Goal: Communication & Community: Connect with others

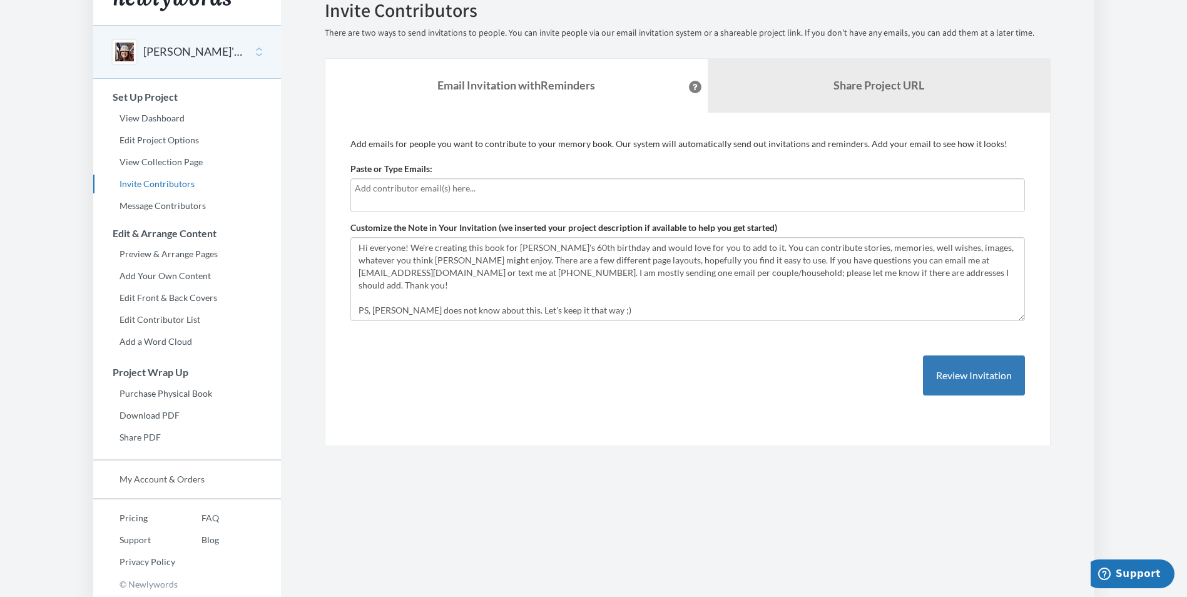
click at [677, 429] on div "Add emails for people you want to contribute to your memory book. Our system wi…" at bounding box center [688, 280] width 726 height 334
click at [369, 189] on input "text" at bounding box center [688, 188] width 666 height 14
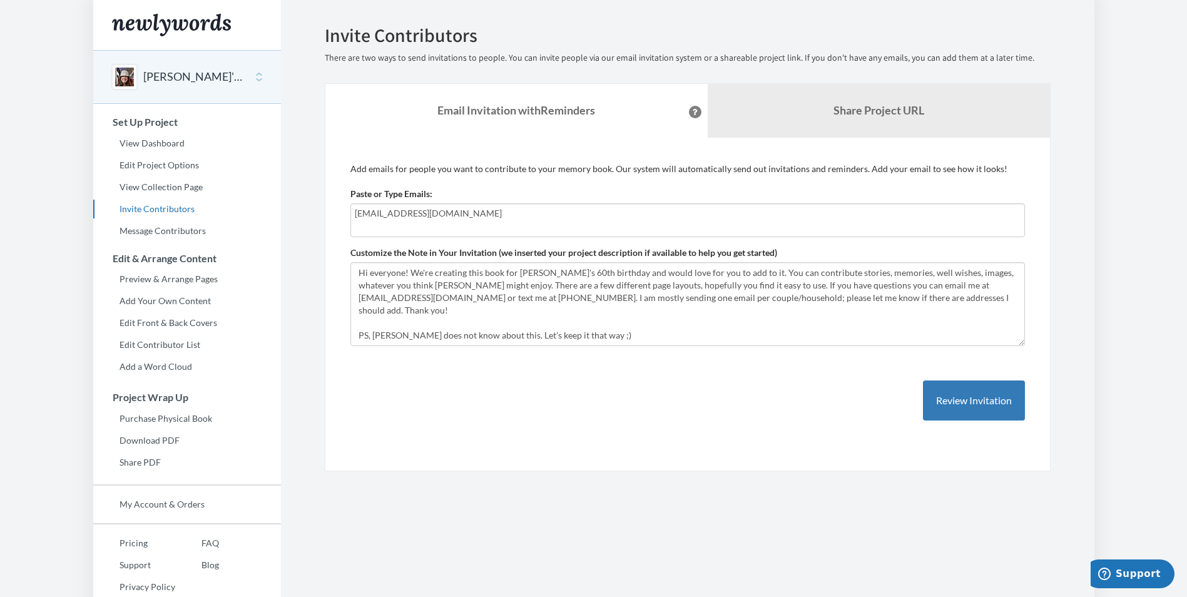
type input "[EMAIL_ADDRESS][DOMAIN_NAME]"
click at [850, 286] on textarea "Hi everyone! We're creating this book for [PERSON_NAME]'s 60th birthday and wou…" at bounding box center [687, 304] width 675 height 84
click at [996, 288] on textarea "Hi everyone! We're creating this book for [PERSON_NAME]'s 60th birthday and wou…" at bounding box center [687, 304] width 675 height 84
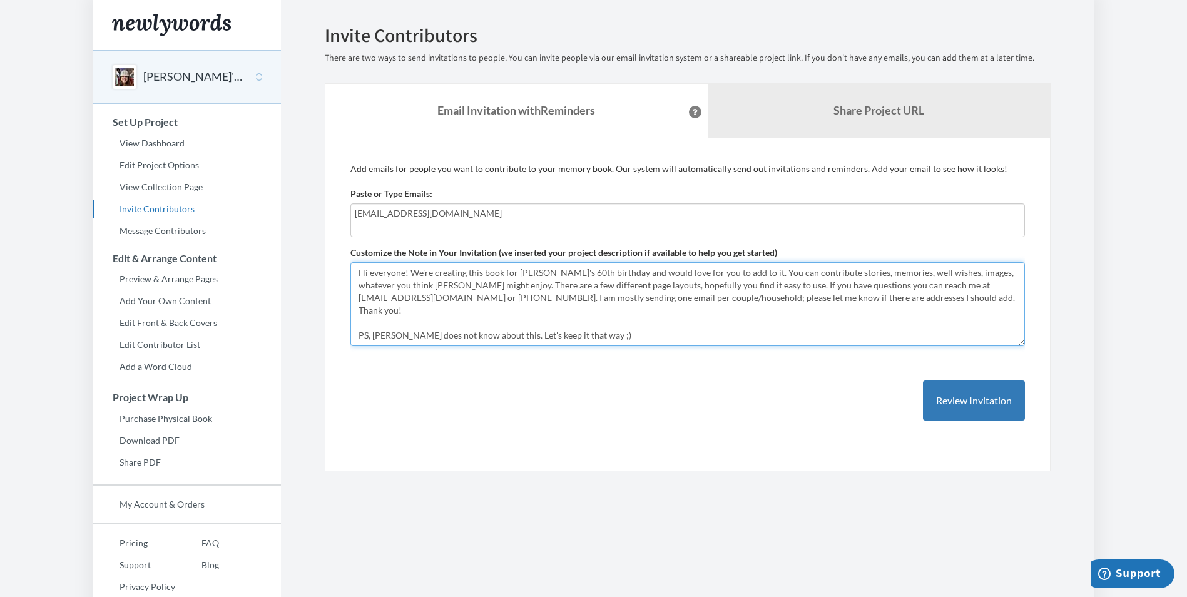
scroll to position [25, 0]
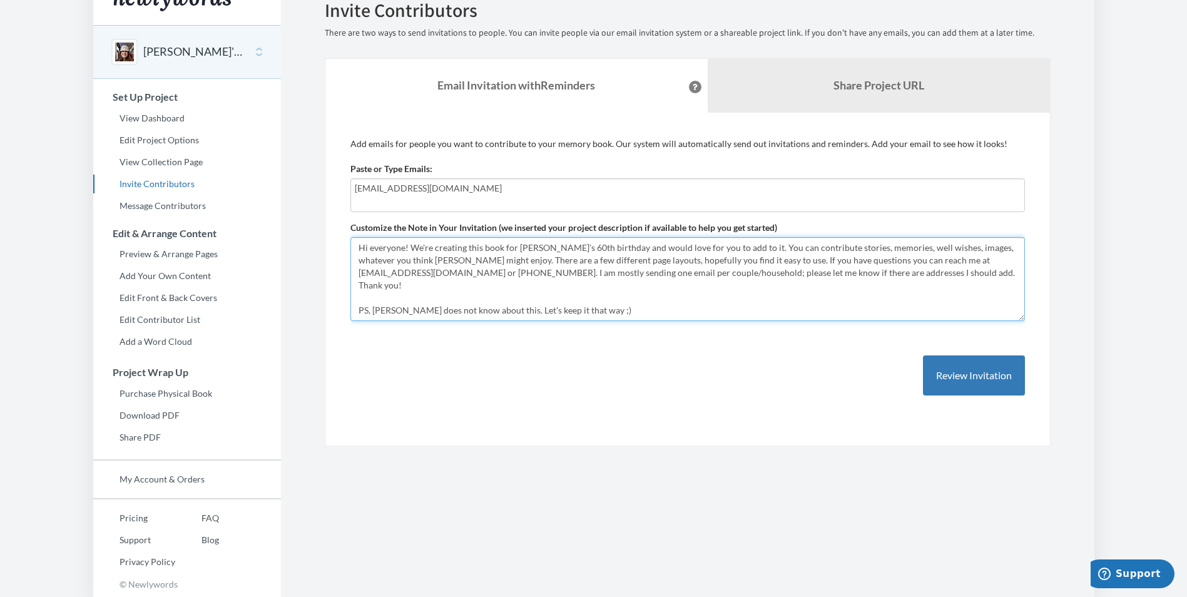
click at [828, 274] on textarea "Hi everyone! We're creating this book for [PERSON_NAME]'s 60th birthday and wou…" at bounding box center [687, 279] width 675 height 84
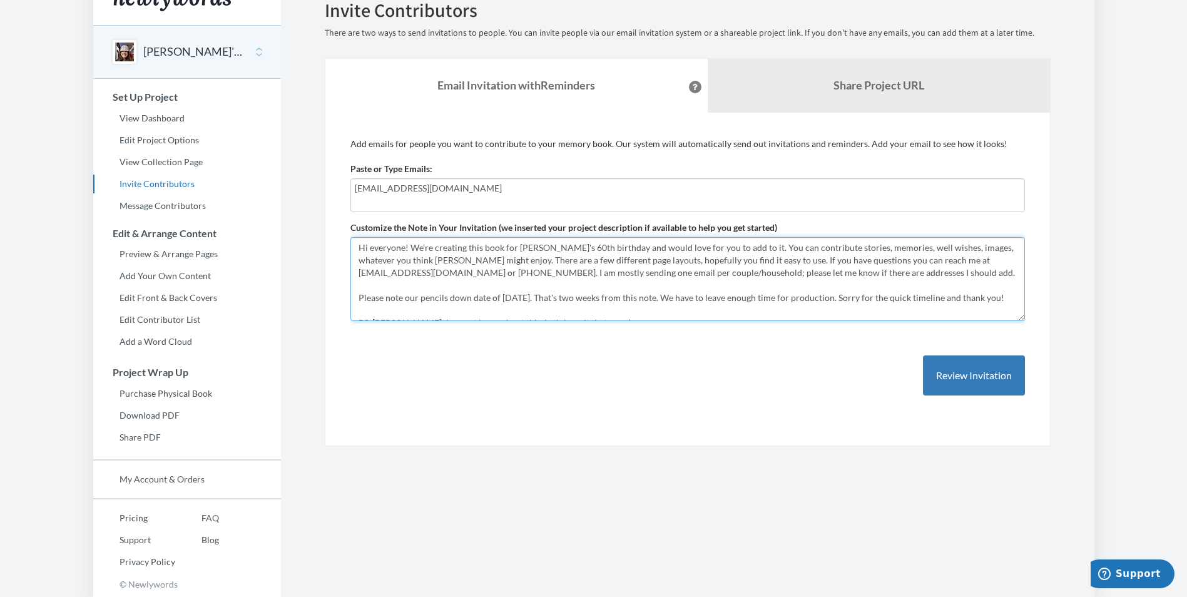
scroll to position [14, 0]
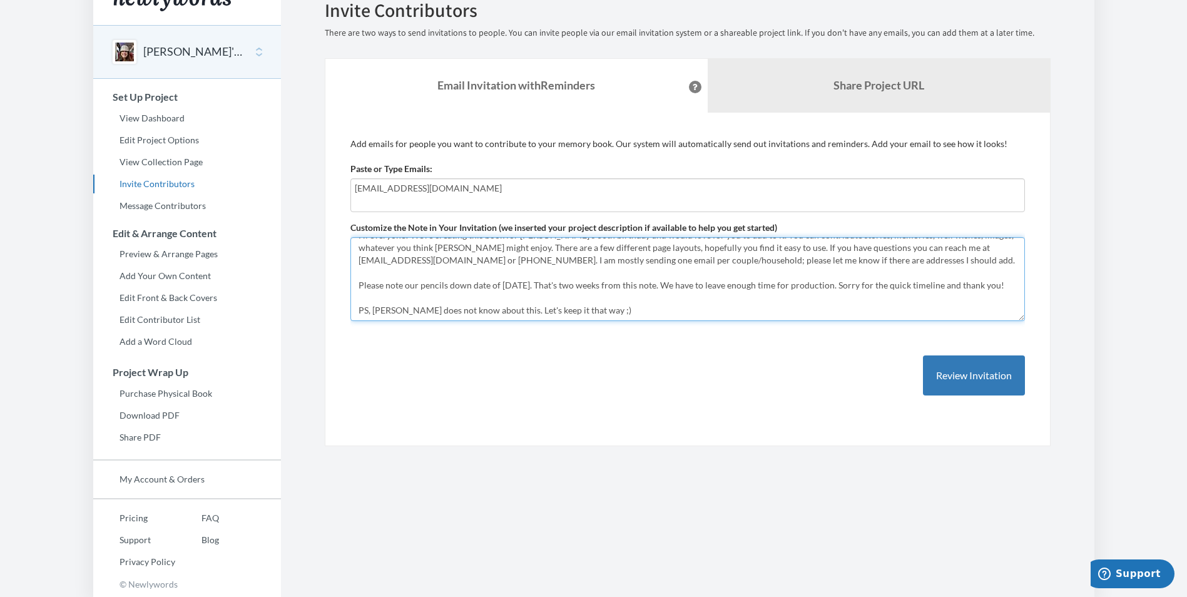
drag, startPoint x: 864, startPoint y: 297, endPoint x: 981, endPoint y: 282, distance: 118.7
click at [981, 282] on textarea "Hi everyone! We're creating this book for [PERSON_NAME]'s 60th birthday and wou…" at bounding box center [687, 279] width 675 height 84
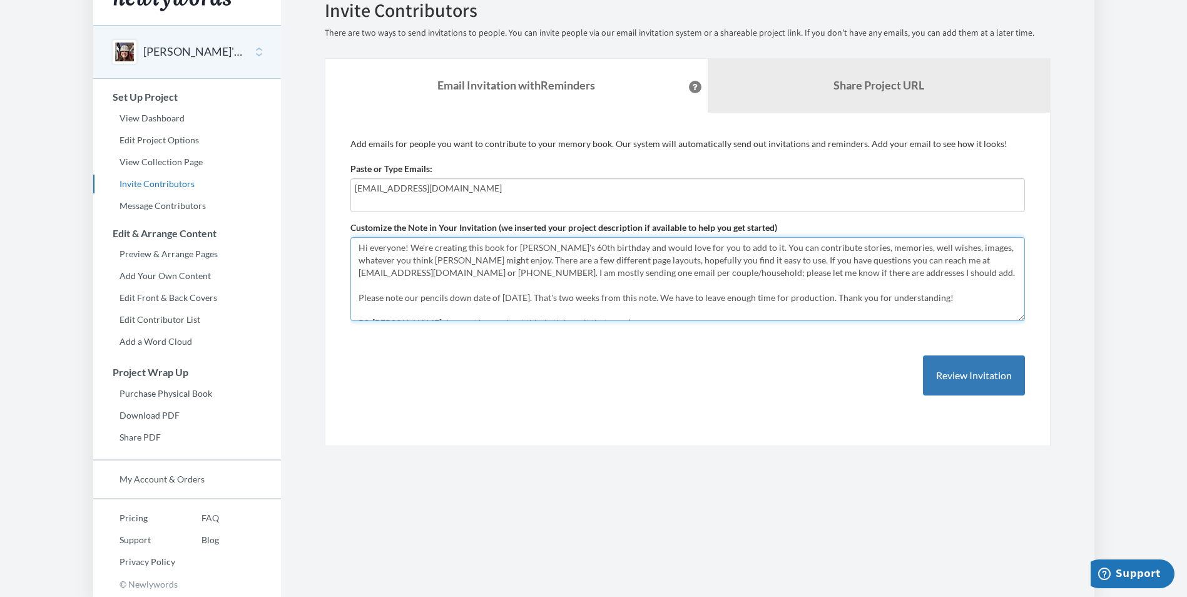
click at [959, 248] on textarea "Hi everyone! We're creating this book for [PERSON_NAME]'s 60th birthday and wou…" at bounding box center [687, 279] width 675 height 84
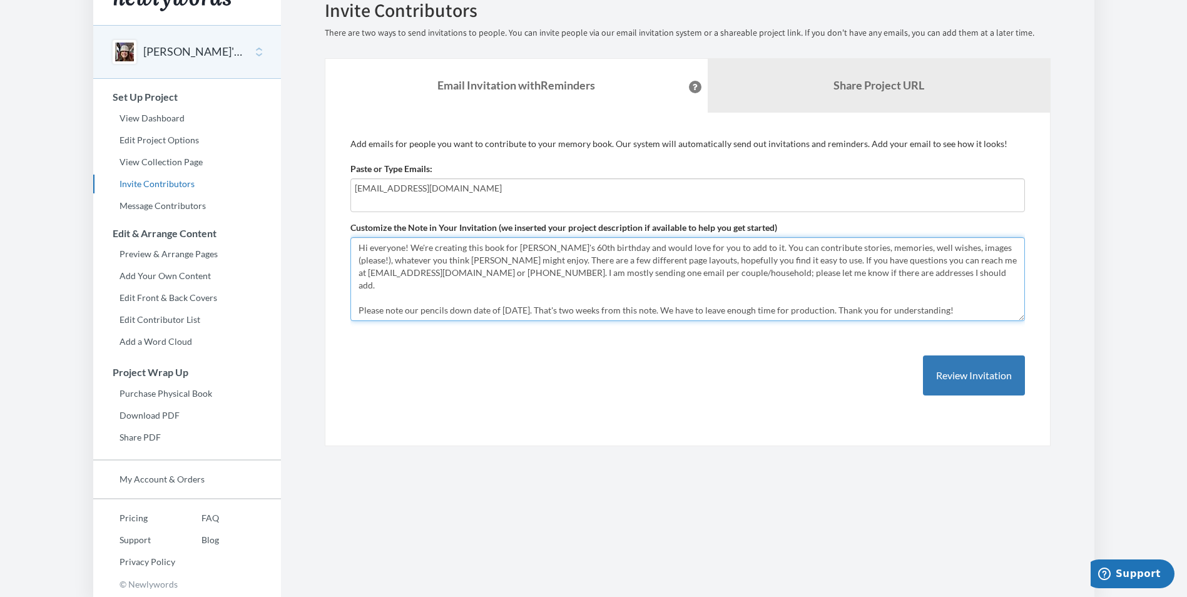
scroll to position [13, 0]
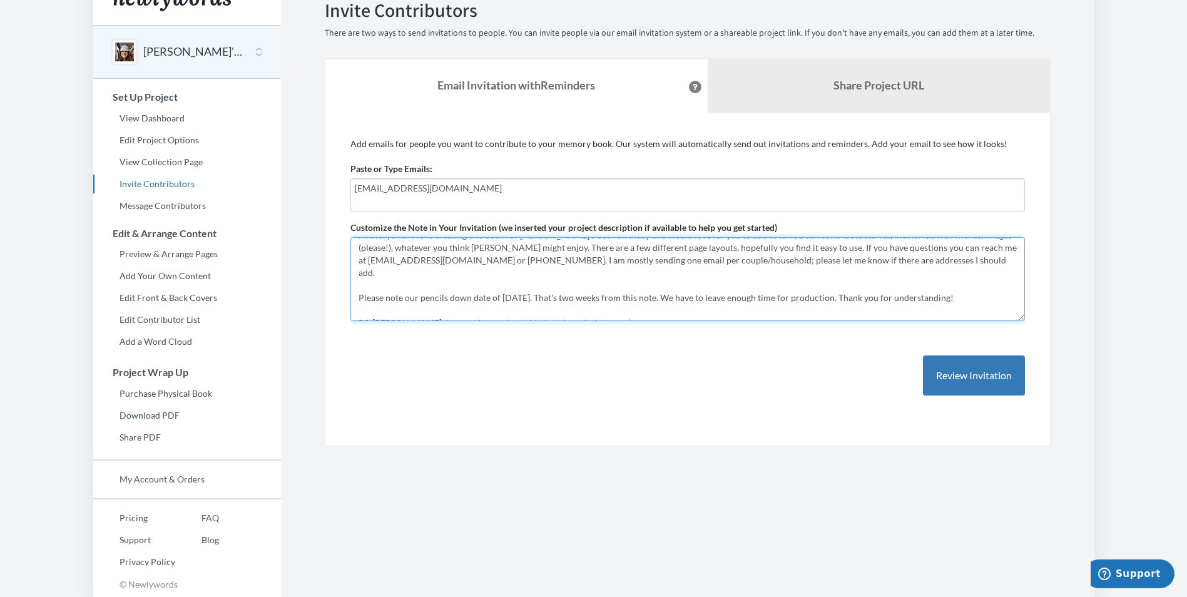
click at [912, 288] on textarea "Hi everyone! We're creating this book for [PERSON_NAME]'s 60th birthday and wou…" at bounding box center [687, 279] width 675 height 84
click at [559, 287] on textarea "Hi everyone! We're creating this book for [PERSON_NAME]'s 60th birthday and wou…" at bounding box center [687, 279] width 675 height 84
drag, startPoint x: 564, startPoint y: 287, endPoint x: 604, endPoint y: 287, distance: 40.0
click at [604, 287] on textarea "Hi everyone! We're creating this book for [PERSON_NAME]'s 60th birthday and wou…" at bounding box center [687, 279] width 675 height 84
type textarea "Hi everyone! We're creating this book for [PERSON_NAME]'s 60th birthday and wou…"
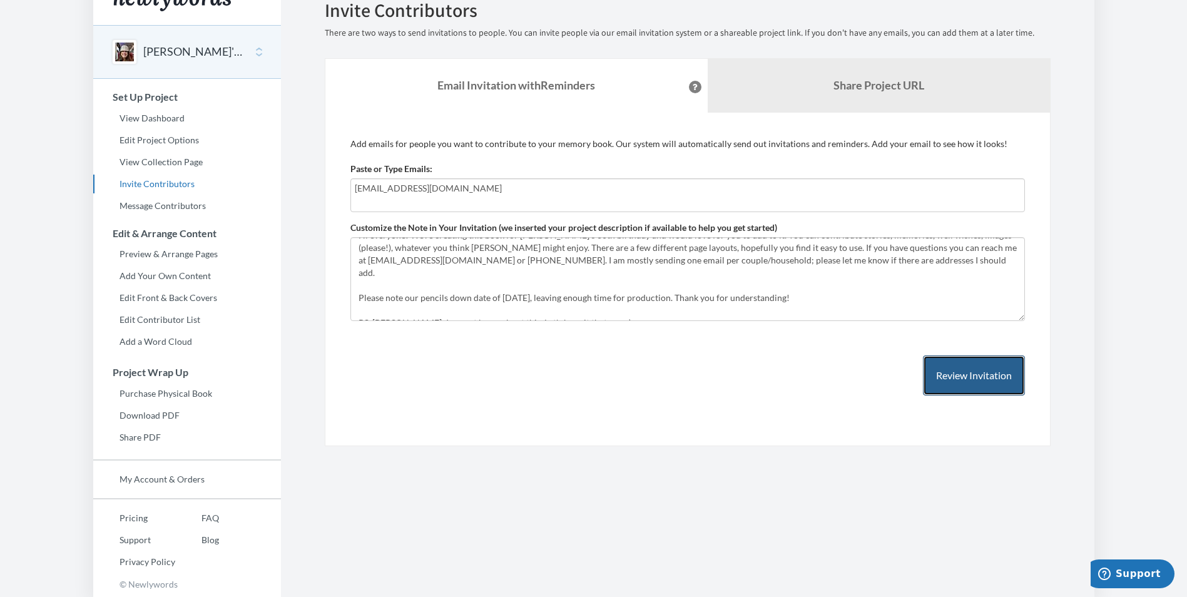
click at [945, 371] on button "Review Invitation" at bounding box center [974, 375] width 102 height 41
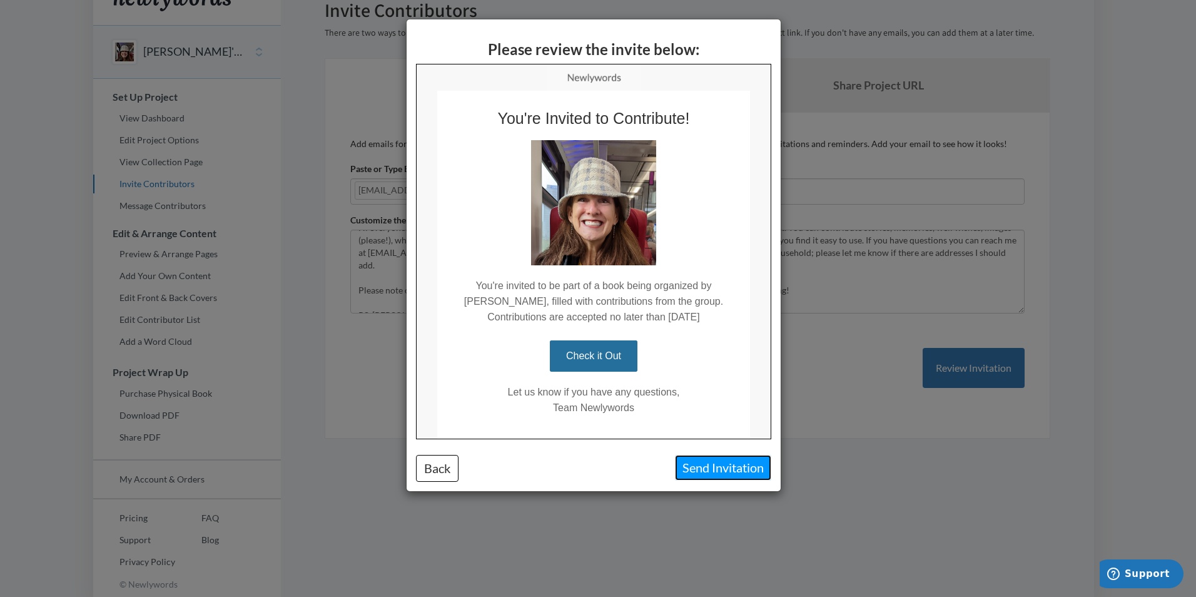
click at [710, 471] on button "Send Invitation" at bounding box center [723, 468] width 96 height 26
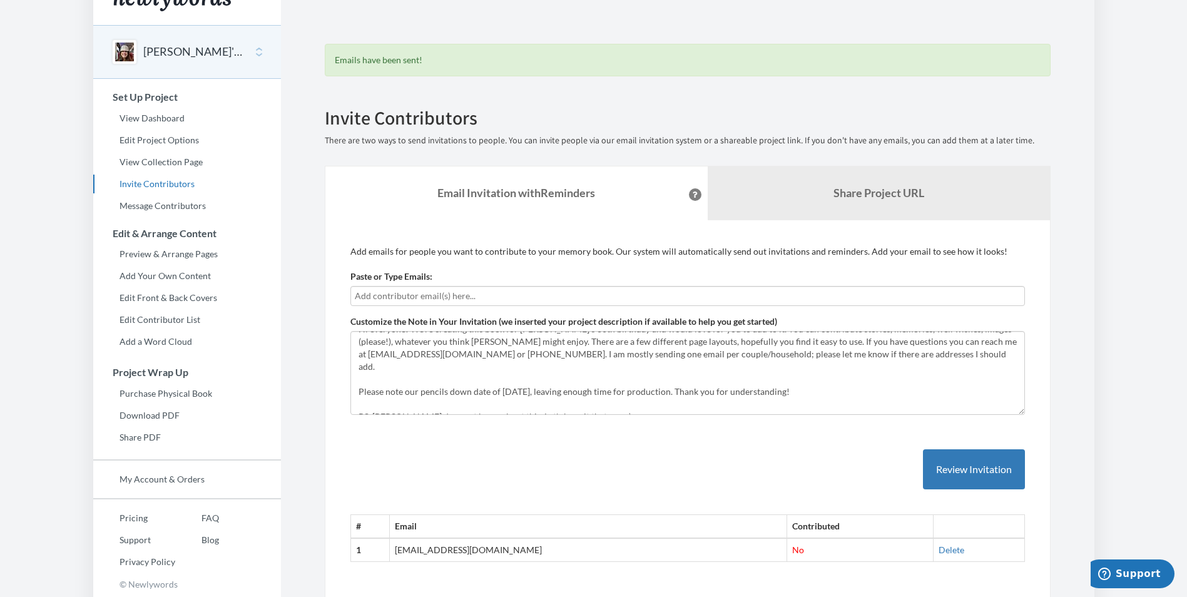
click at [446, 302] on input "text" at bounding box center [688, 296] width 666 height 14
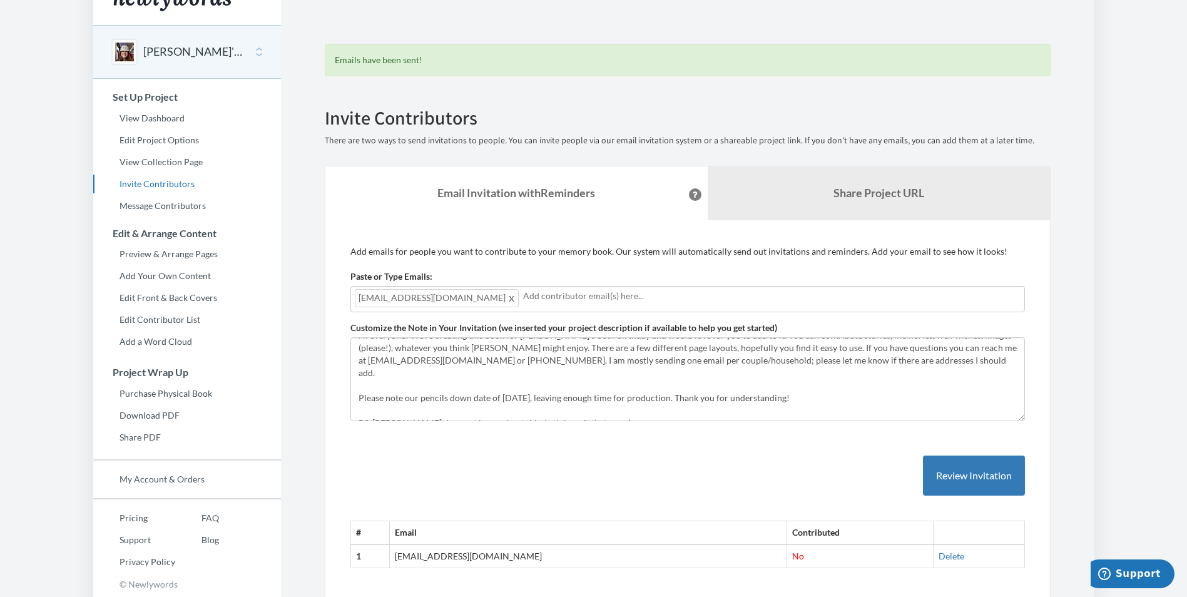
click at [507, 463] on div "# Email Contributed 1 [EMAIL_ADDRESS][DOMAIN_NAME] No [GEOGRAPHIC_DATA]" at bounding box center [687, 500] width 675 height 138
click at [573, 496] on div "# Email Contributed 1 [EMAIL_ADDRESS][DOMAIN_NAME] No [GEOGRAPHIC_DATA]" at bounding box center [687, 500] width 675 height 138
click at [573, 480] on div "# Email Contributed 1 [EMAIL_ADDRESS][DOMAIN_NAME] No [GEOGRAPHIC_DATA]" at bounding box center [687, 500] width 675 height 138
click at [951, 483] on button "Review Invitation" at bounding box center [974, 476] width 102 height 41
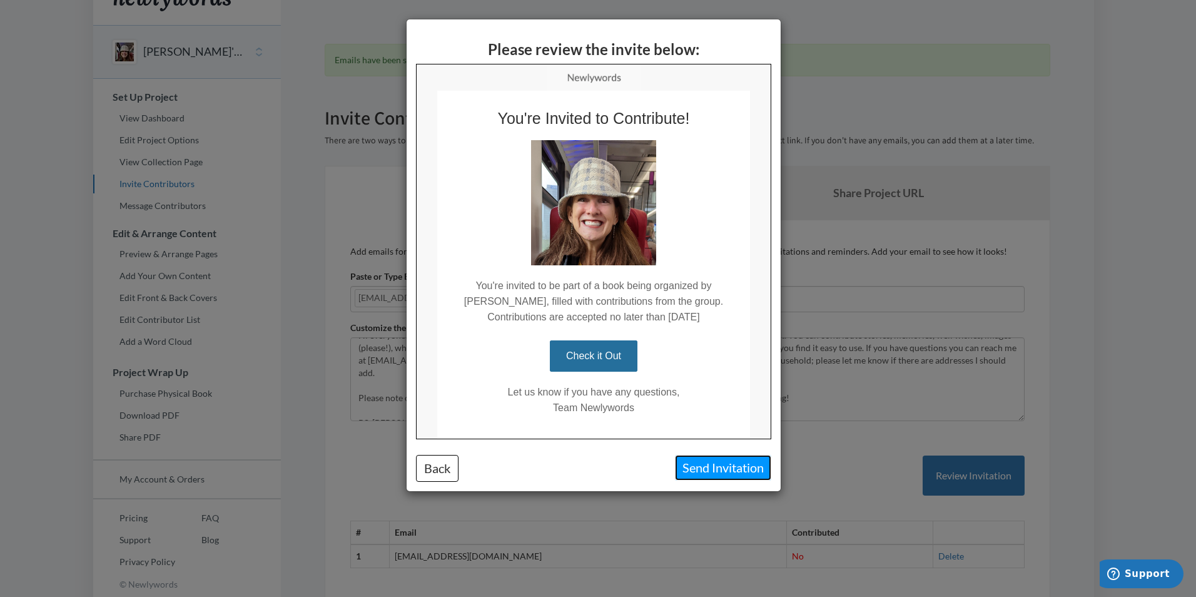
click at [707, 469] on button "Send Invitation" at bounding box center [723, 468] width 96 height 26
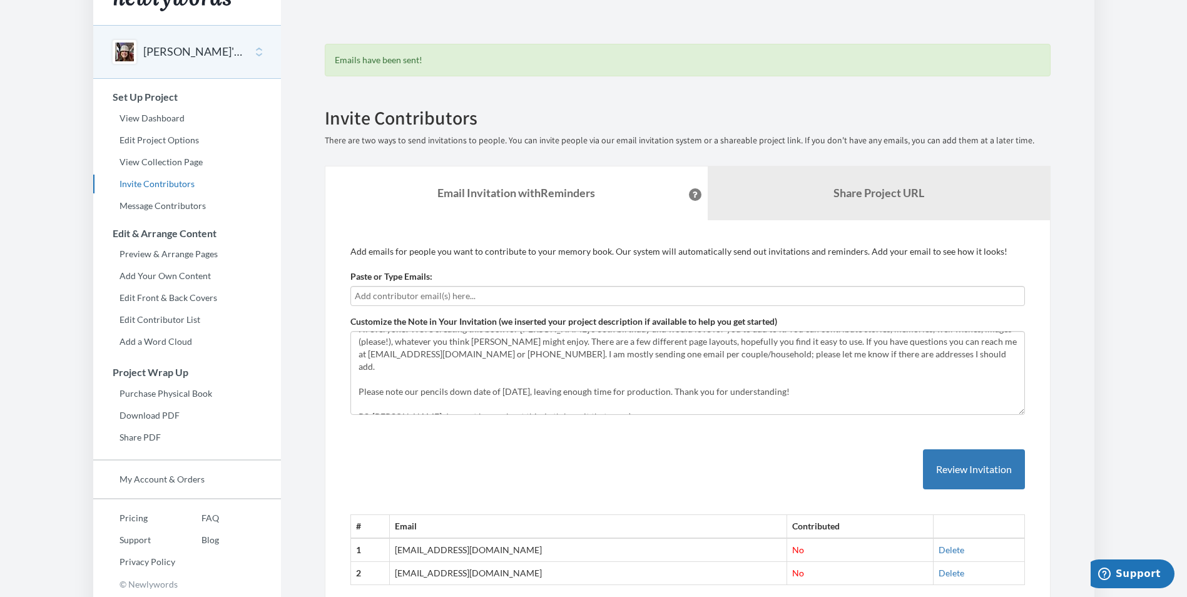
click at [1044, 346] on div "Add emails for people you want to contribute to your memory book. Our system wi…" at bounding box center [688, 422] width 726 height 404
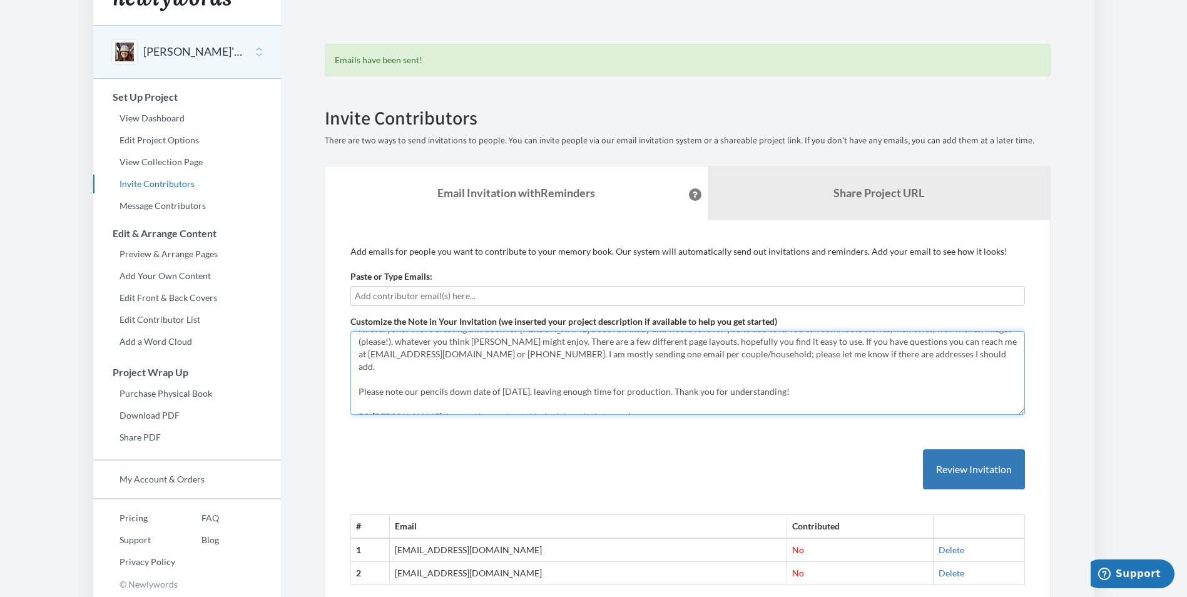
scroll to position [0, 0]
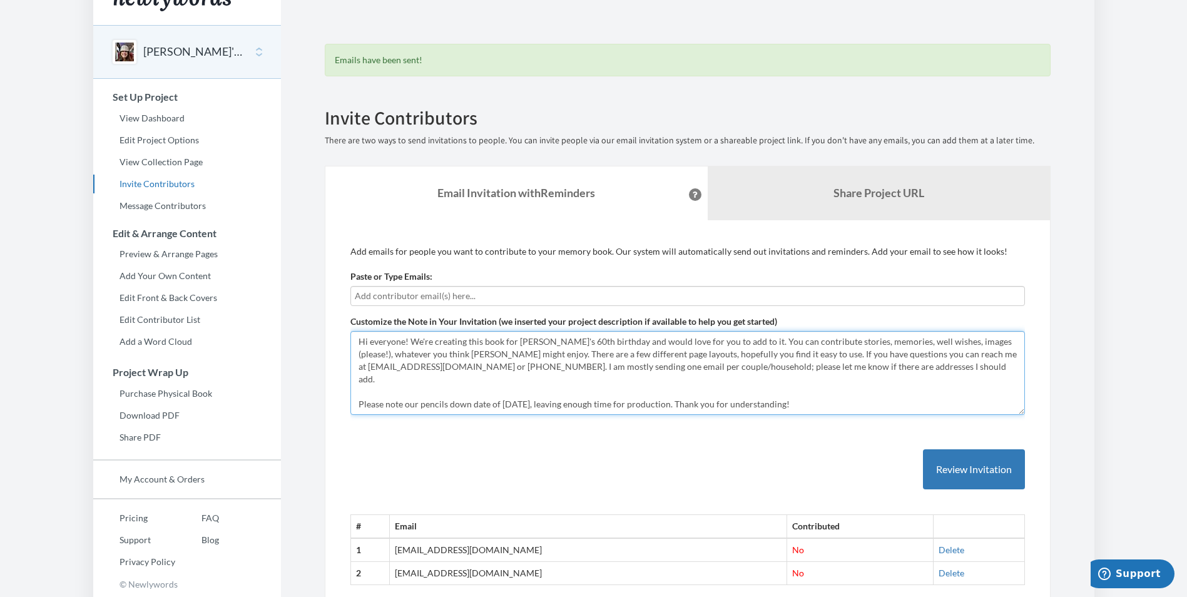
click at [803, 340] on textarea "Hi everyone! We're creating this book for [PERSON_NAME]'s 60th birthday and wou…" at bounding box center [687, 373] width 675 height 84
click at [921, 344] on textarea "Hi everyone! We're creating this book for [PERSON_NAME]'s 60th birthday and wou…" at bounding box center [687, 373] width 675 height 84
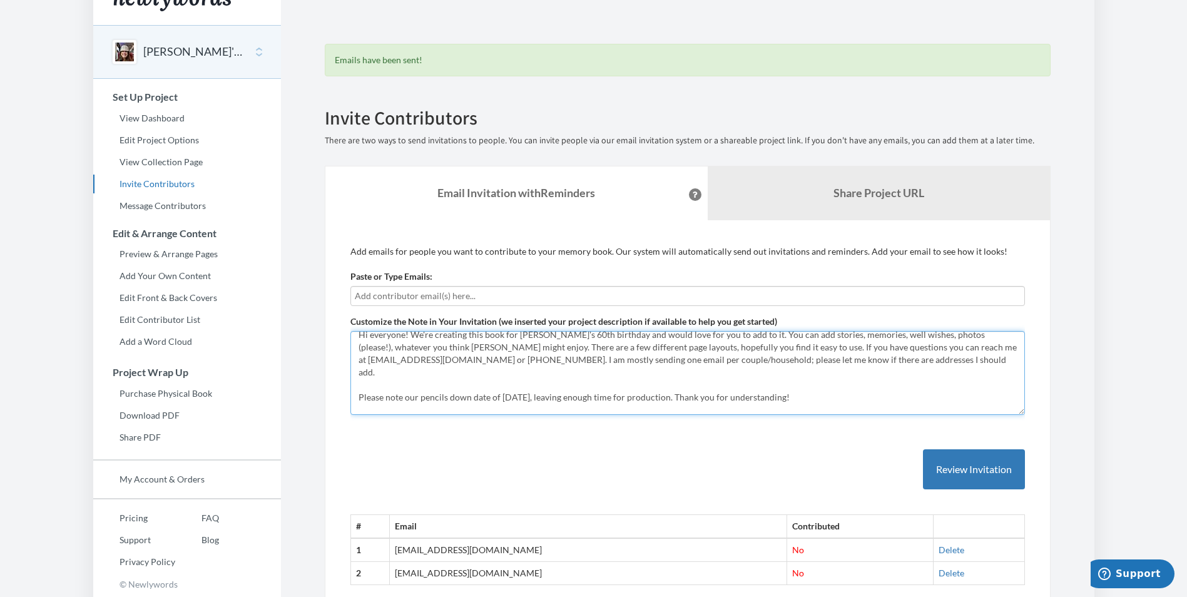
scroll to position [13, 0]
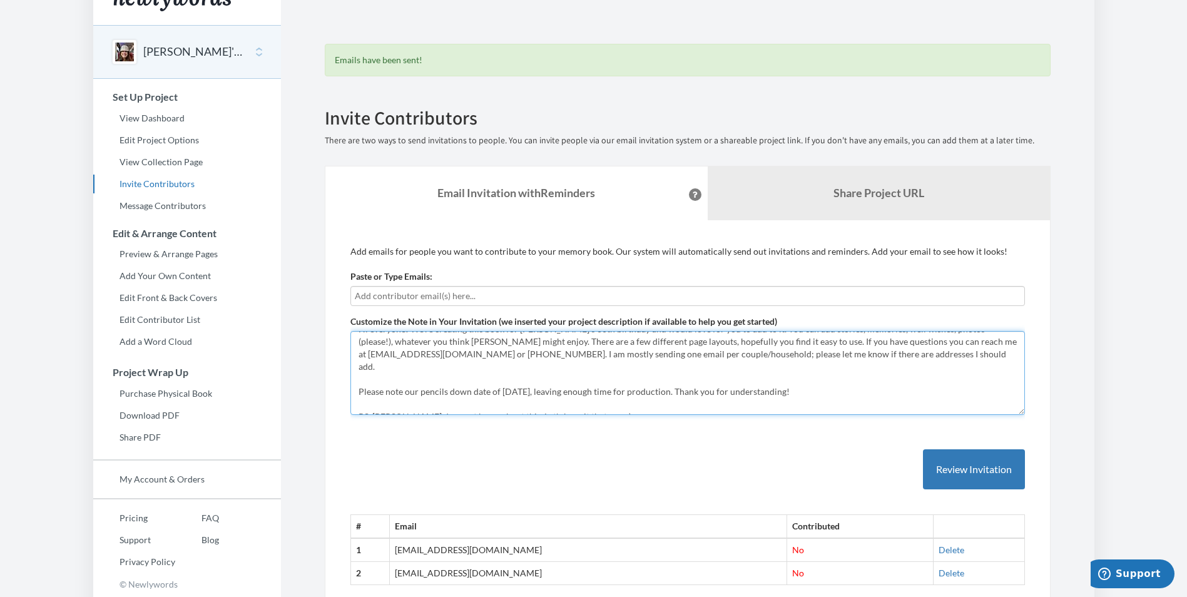
drag, startPoint x: 357, startPoint y: 381, endPoint x: 420, endPoint y: 383, distance: 62.6
click at [420, 383] on textarea "Hi everyone! We're creating this book for [PERSON_NAME]'s 60th birthday and wou…" at bounding box center [687, 373] width 675 height 84
drag, startPoint x: 359, startPoint y: 380, endPoint x: 788, endPoint y: 381, distance: 429.3
click at [788, 381] on textarea "Hi everyone! We're creating this book for [PERSON_NAME]'s 60th birthday and wou…" at bounding box center [687, 373] width 675 height 84
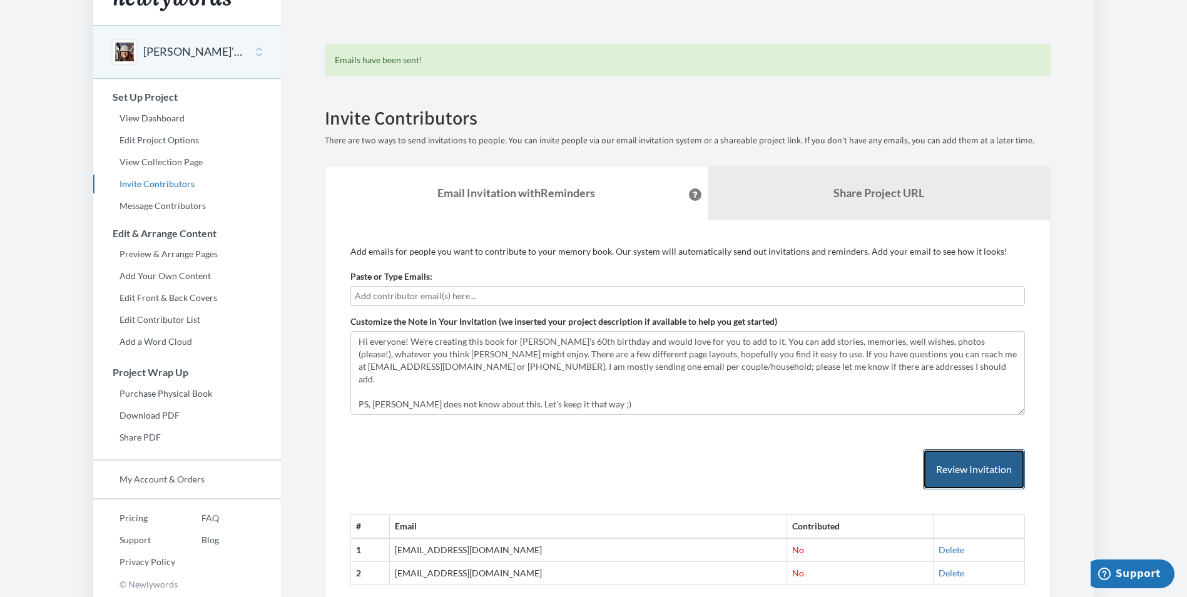
click at [967, 477] on button "Review Invitation" at bounding box center [974, 469] width 102 height 41
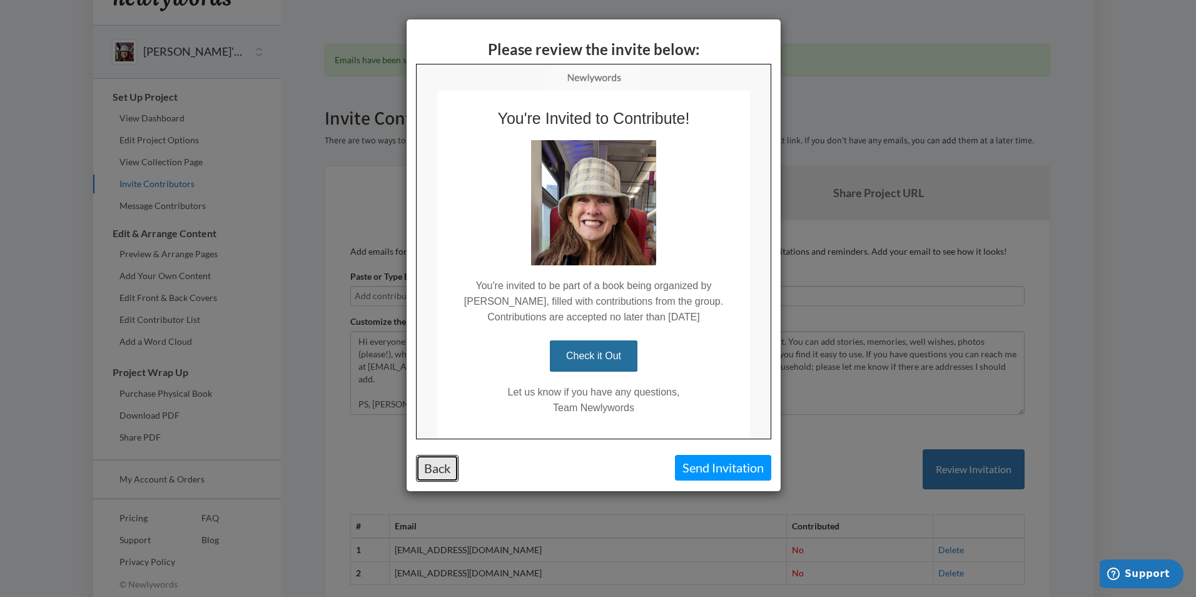
click at [431, 462] on button "Back" at bounding box center [437, 468] width 43 height 27
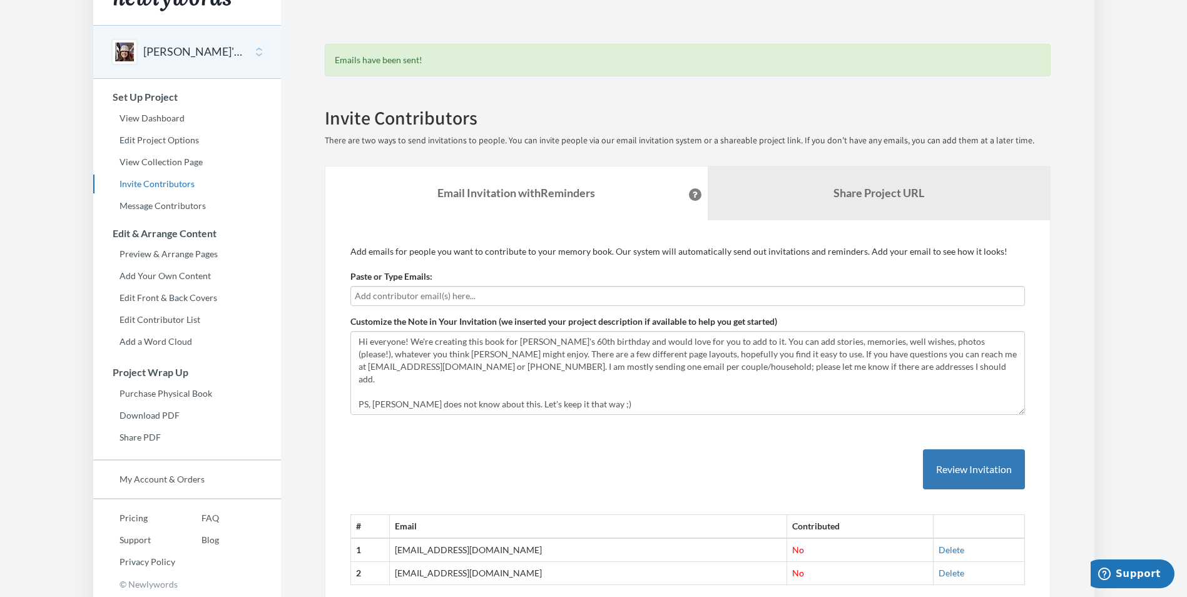
click at [450, 297] on input "text" at bounding box center [688, 296] width 666 height 14
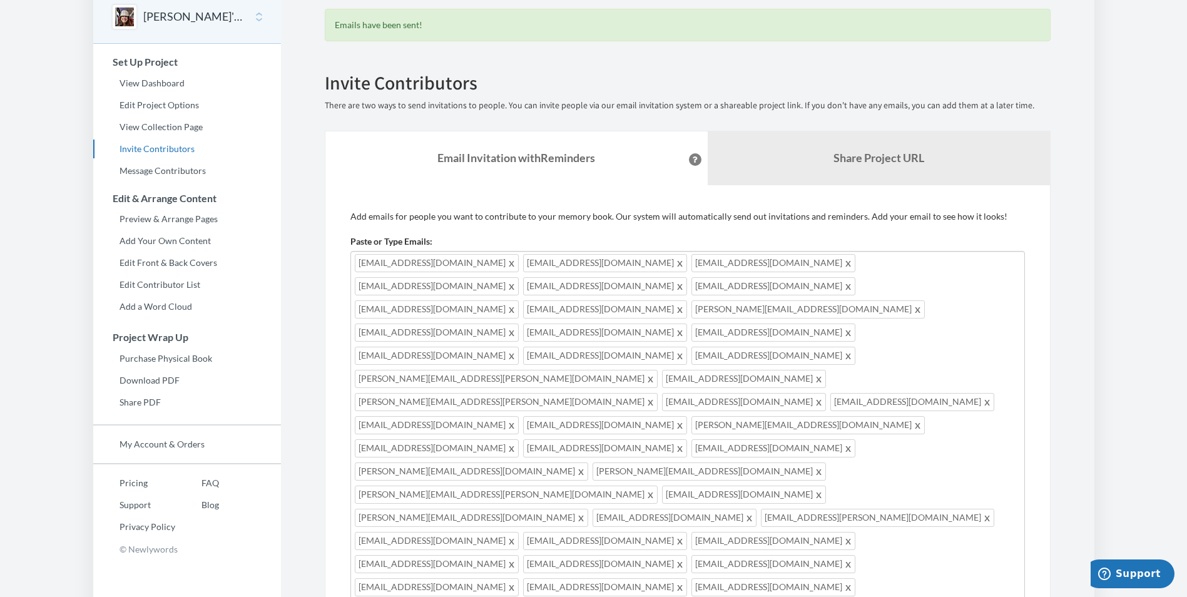
scroll to position [205, 0]
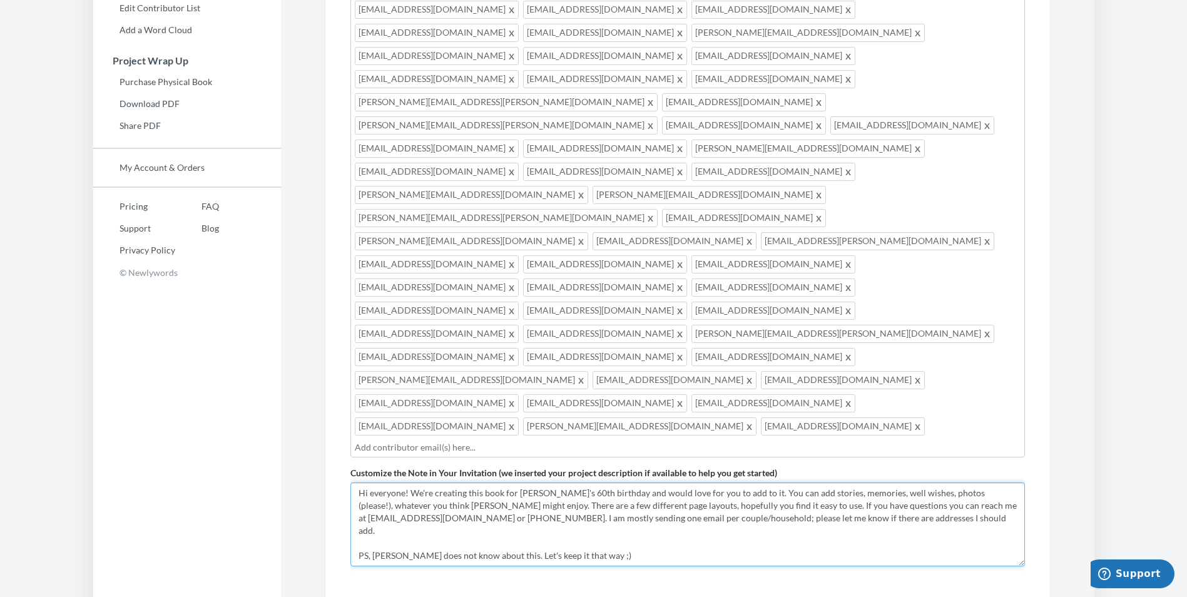
scroll to position [344, 0]
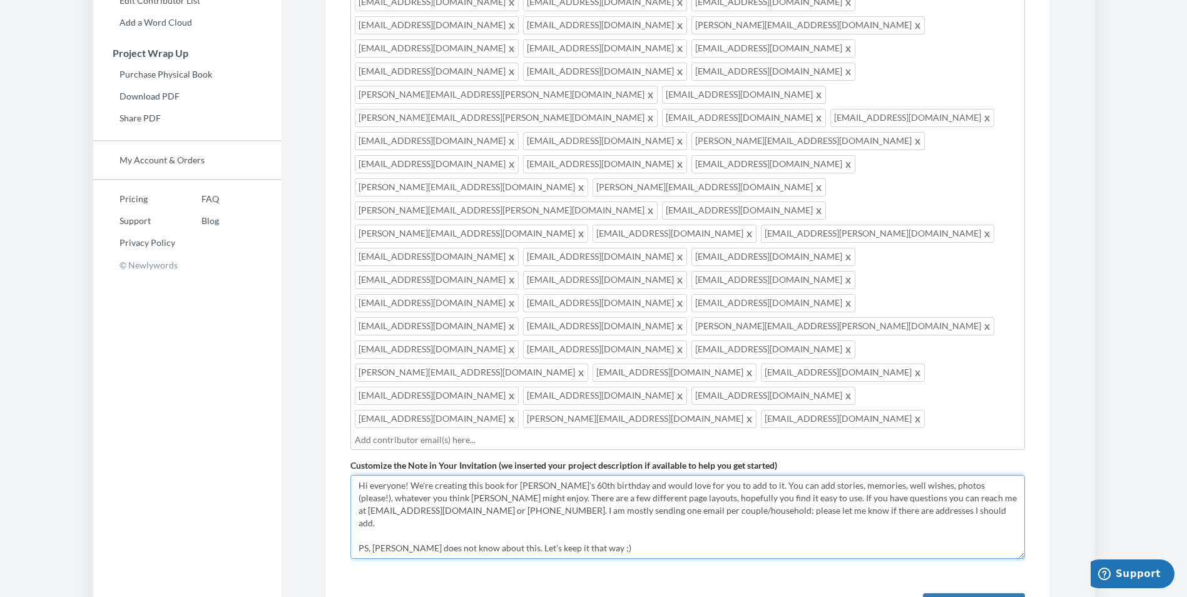
click at [901, 475] on textarea "Hi everyone! We're creating this book for [PERSON_NAME]'s 60th birthday and wou…" at bounding box center [687, 517] width 675 height 84
drag, startPoint x: 660, startPoint y: 301, endPoint x: 704, endPoint y: 301, distance: 44.4
click at [704, 475] on textarea "Hi everyone! We're creating this book for [PERSON_NAME]'s 60th birthday and wou…" at bounding box center [687, 517] width 675 height 84
click at [880, 475] on textarea "Hi everyone! We're creating this book for [PERSON_NAME]'s 60th birthday and wou…" at bounding box center [687, 517] width 675 height 84
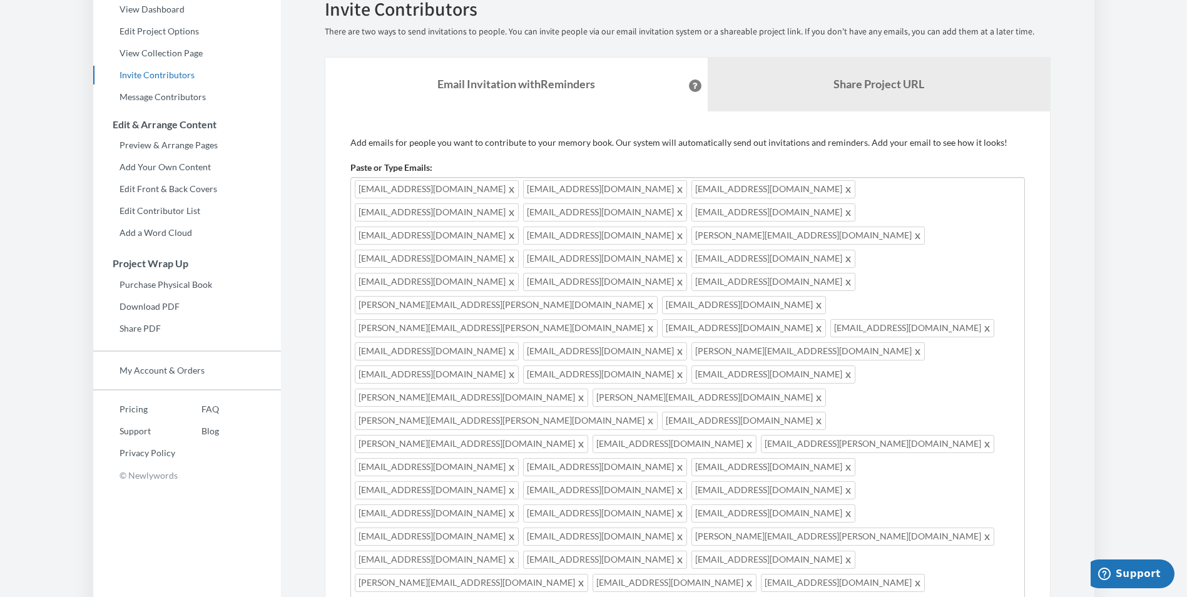
scroll to position [133, 0]
click at [676, 190] on span at bounding box center [680, 190] width 9 height 15
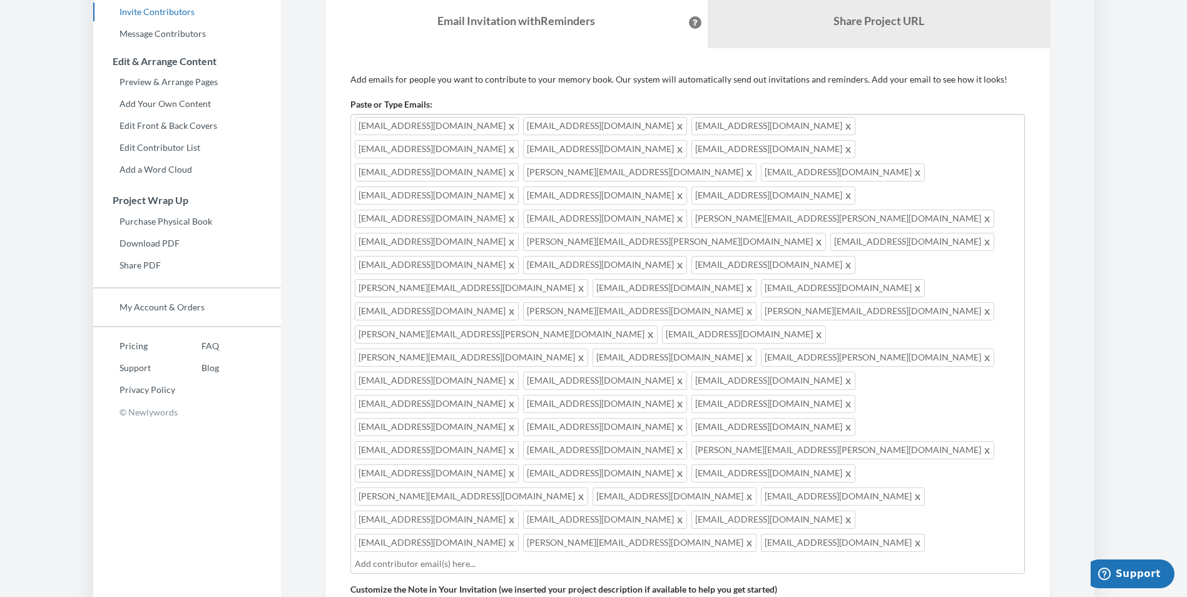
scroll to position [258, 0]
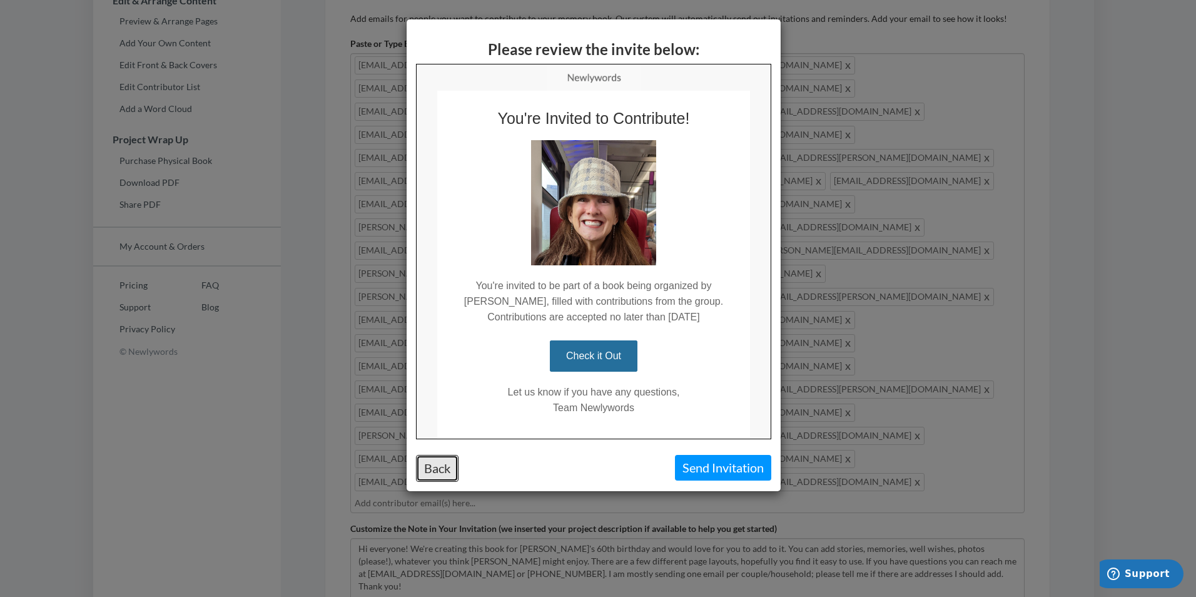
click at [434, 464] on button "Back" at bounding box center [437, 468] width 43 height 27
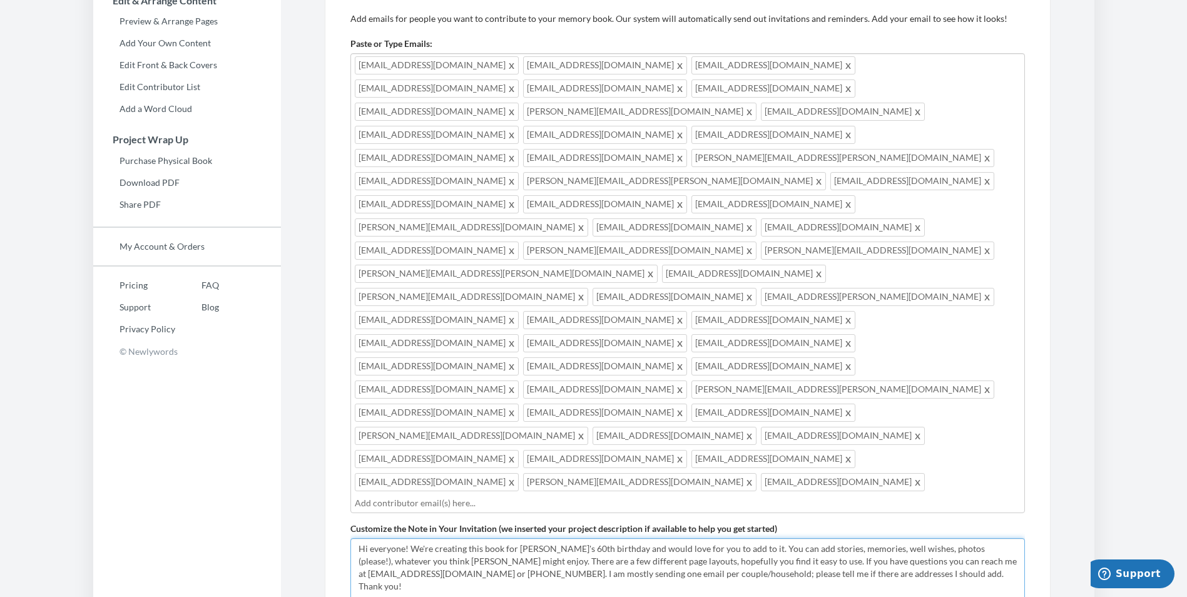
click at [608, 538] on textarea "Hi everyone! We're creating this book for [PERSON_NAME]'s 60th birthday and wou…" at bounding box center [687, 580] width 675 height 84
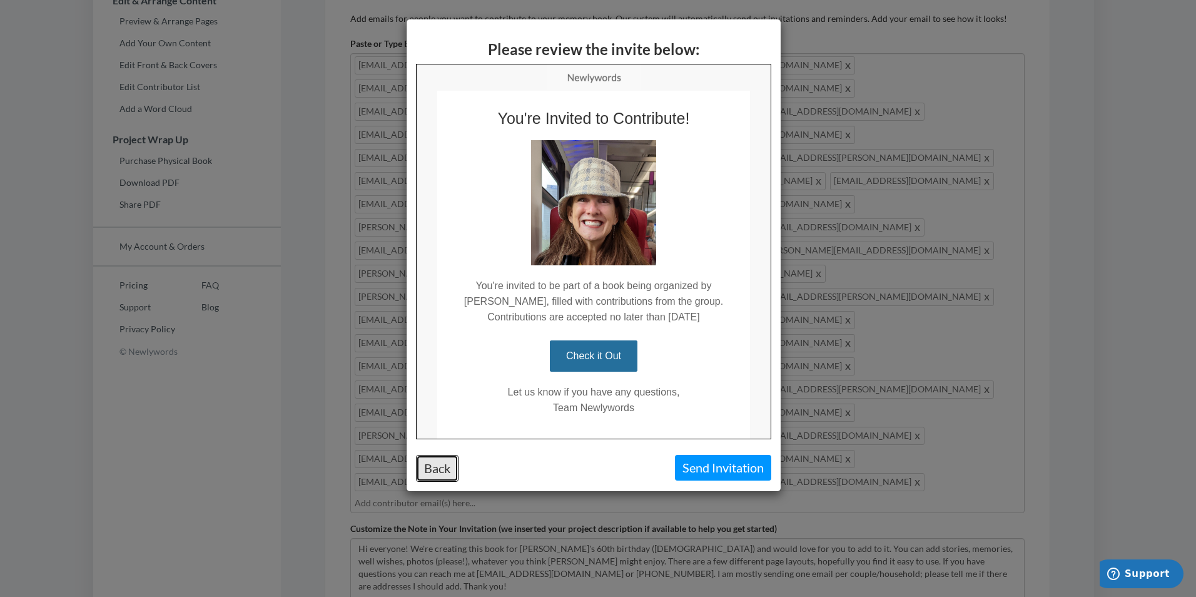
click at [438, 475] on button "Back" at bounding box center [437, 468] width 43 height 27
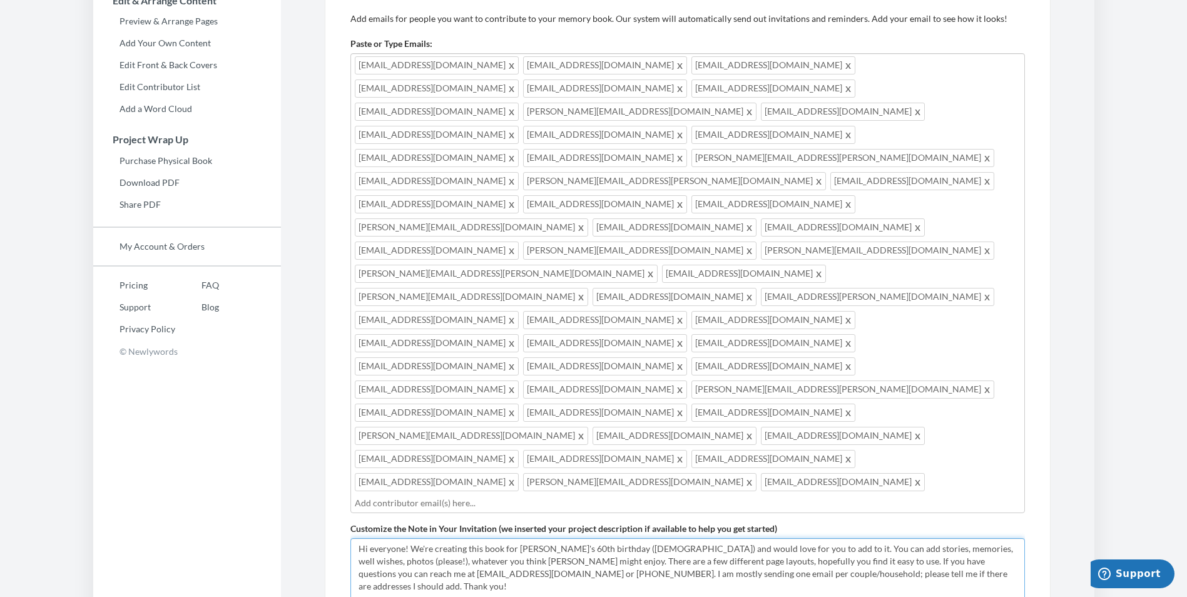
click at [907, 538] on textarea "Hi everyone! We're creating this book for [PERSON_NAME]'s 60th birthday and wou…" at bounding box center [687, 580] width 675 height 84
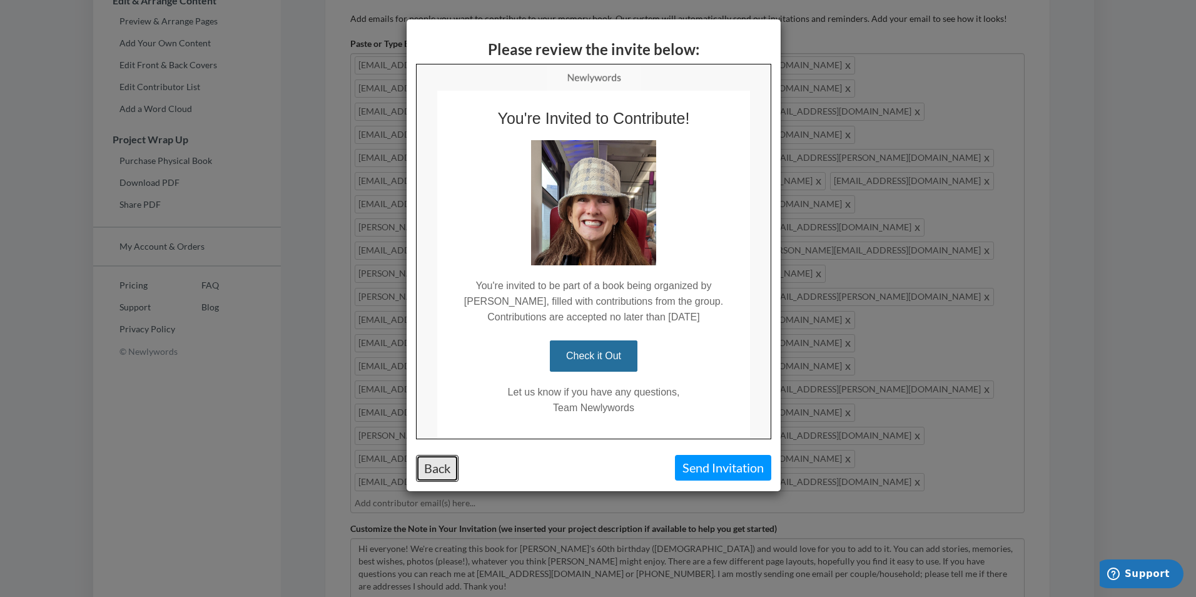
click at [437, 469] on button "Back" at bounding box center [437, 468] width 43 height 27
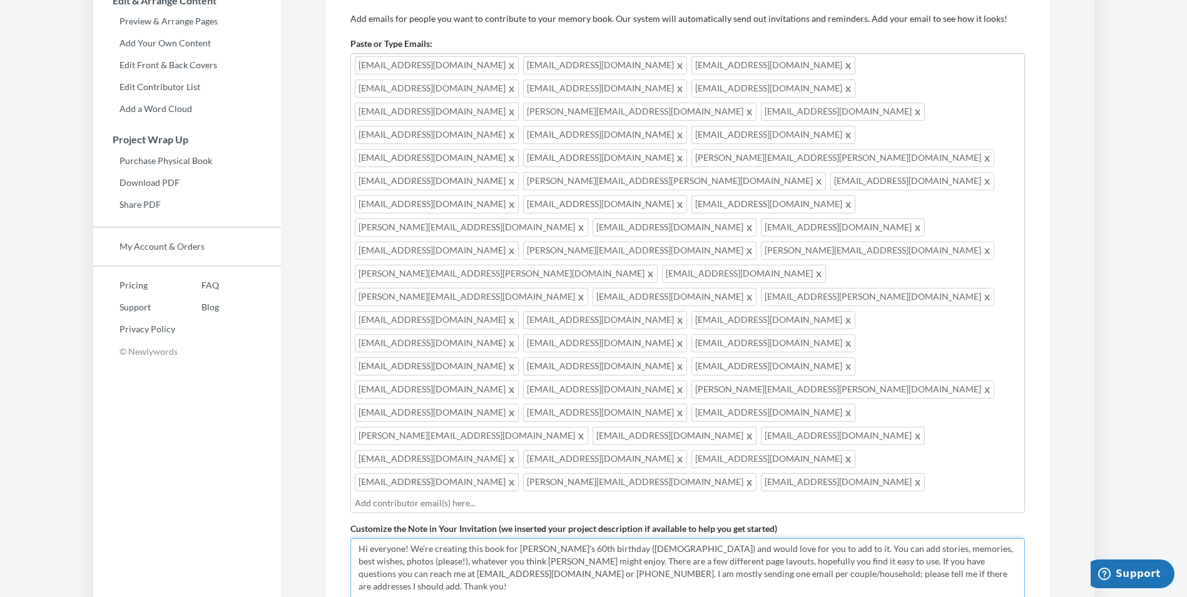
click at [482, 538] on textarea "Hi everyone! We're creating this book for [PERSON_NAME]'s 60th birthday and wou…" at bounding box center [687, 580] width 675 height 84
click at [421, 538] on textarea "Hi everyone! We're creating this book for [PERSON_NAME]'s 60th birthday and wou…" at bounding box center [687, 580] width 675 height 84
drag, startPoint x: 442, startPoint y: 348, endPoint x: 457, endPoint y: 350, distance: 14.5
click at [457, 538] on textarea "Hi everyone! We're creating this book for [PERSON_NAME]'s 60th birthday and wou…" at bounding box center [687, 580] width 675 height 84
type textarea "Hi everyone! We are *secretly* creating this book for [PERSON_NAME]'s 60th birt…"
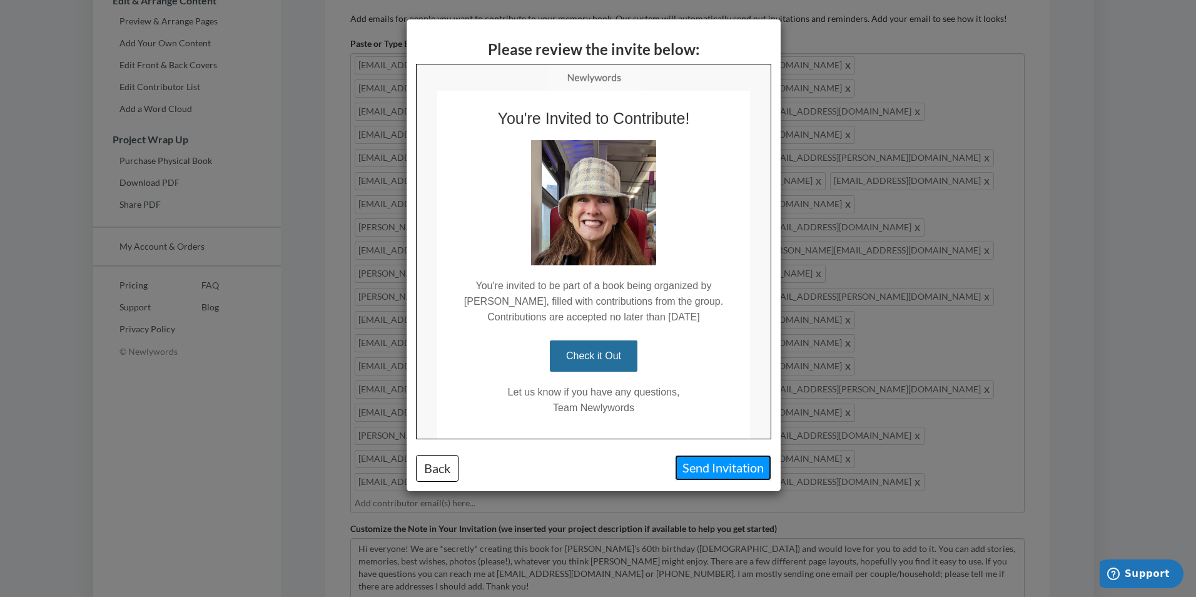
click at [711, 467] on button "Send Invitation" at bounding box center [723, 468] width 96 height 26
